Goal: Information Seeking & Learning: Learn about a topic

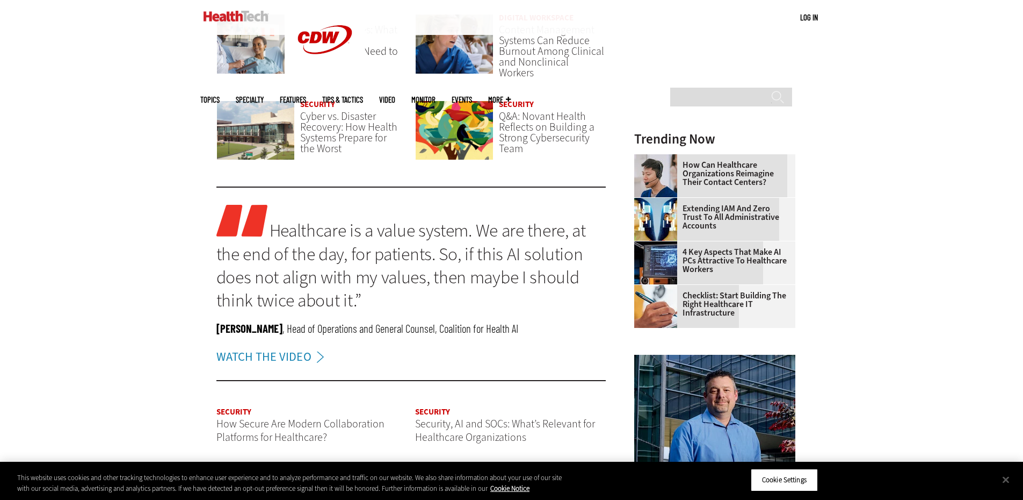
scroll to position [1128, 0]
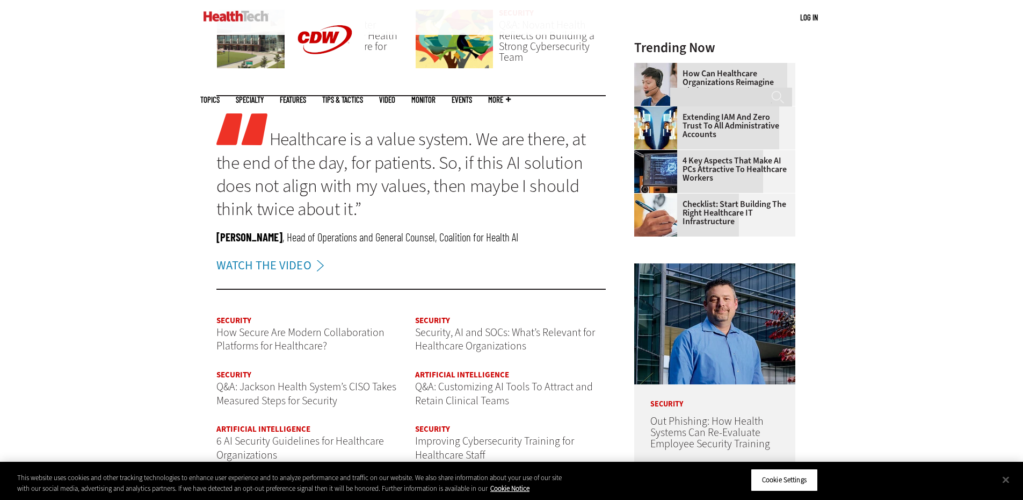
drag, startPoint x: 716, startPoint y: 205, endPoint x: 767, endPoint y: 205, distance: 51.0
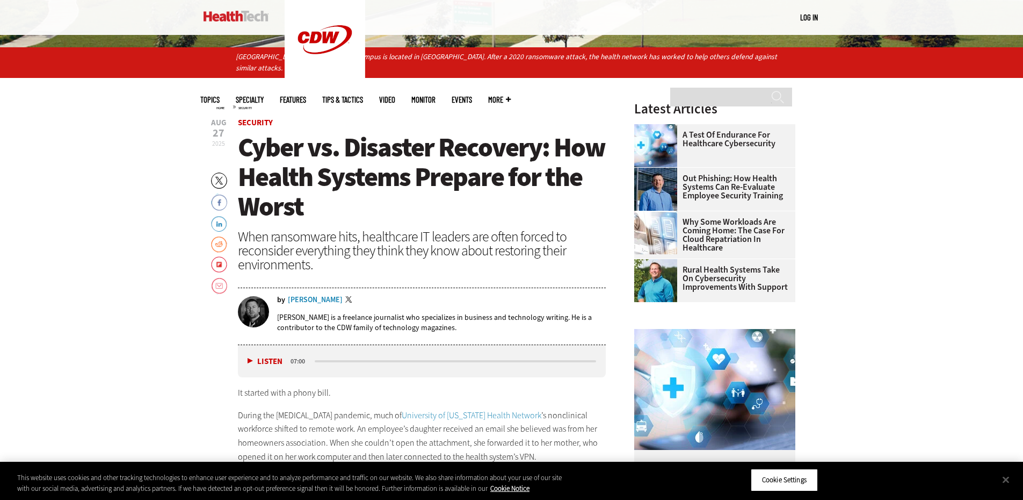
scroll to position [430, 0]
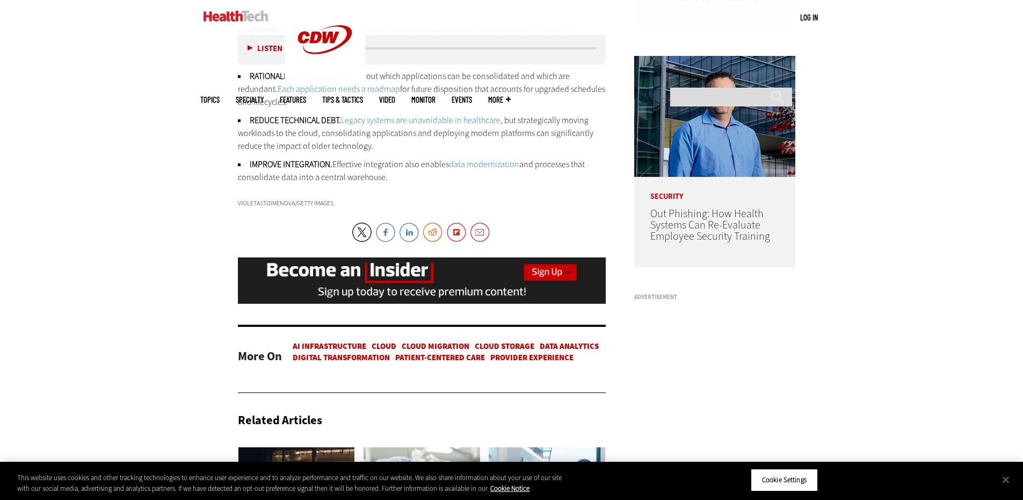
scroll to position [1075, 0]
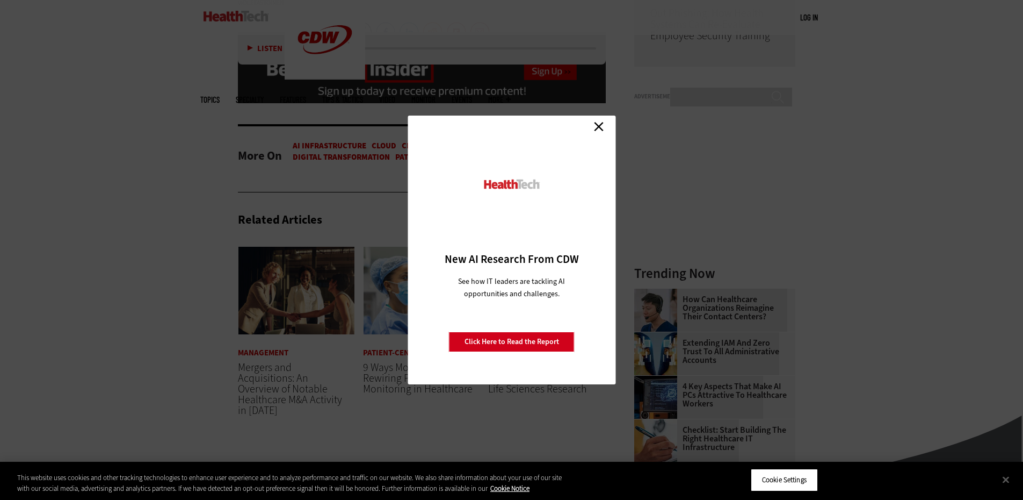
click at [603, 128] on link "Close" at bounding box center [599, 126] width 16 height 16
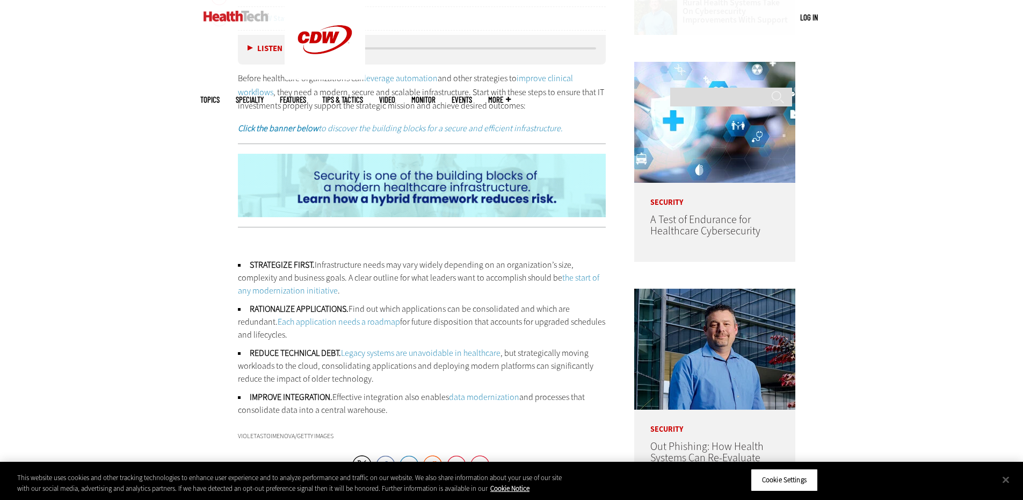
scroll to position [537, 0]
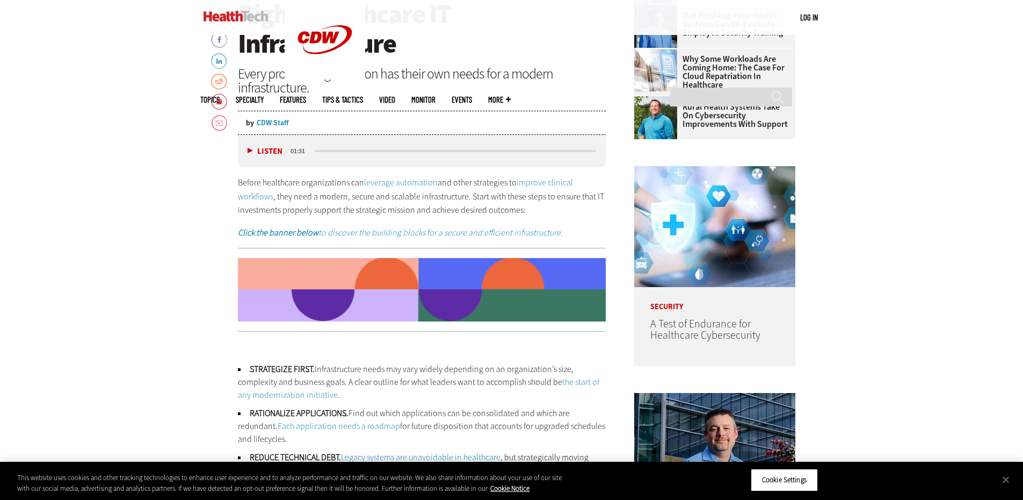
click at [365, 234] on em "Click the banner below to discover the building blocks for a secure and efficie…" at bounding box center [400, 232] width 325 height 11
